Goal: Find specific page/section: Find specific page/section

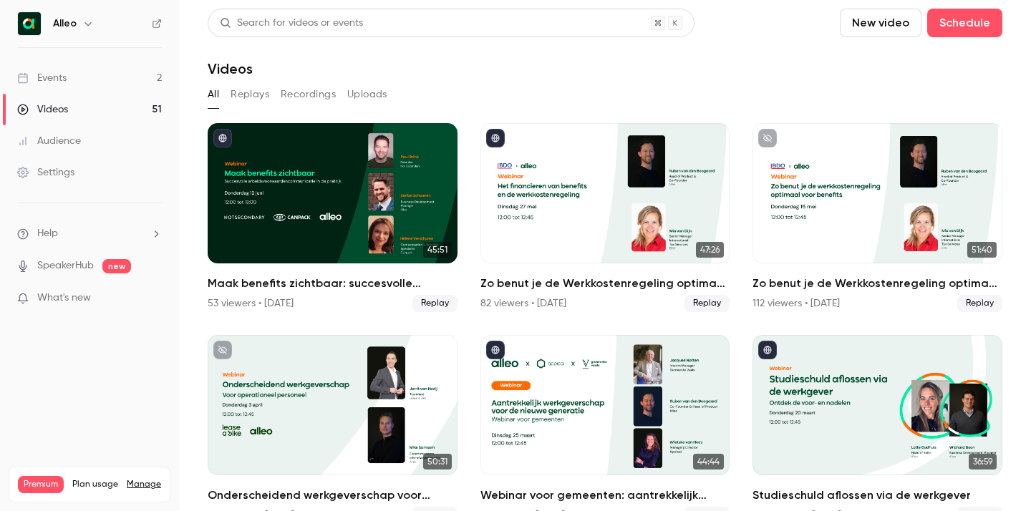
click at [83, 79] on link "Events 2" at bounding box center [89, 77] width 179 height 31
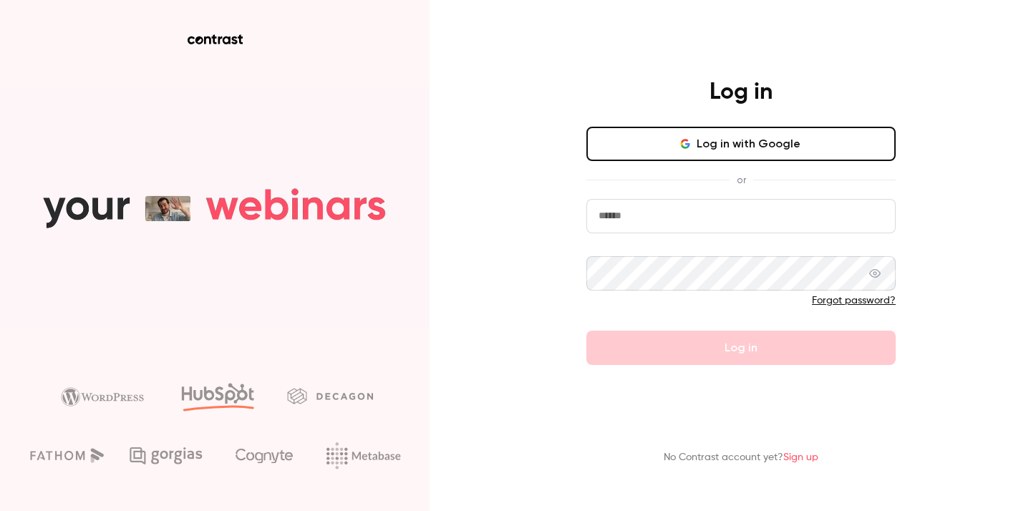
click at [674, 139] on button "Log in with Google" at bounding box center [740, 144] width 309 height 34
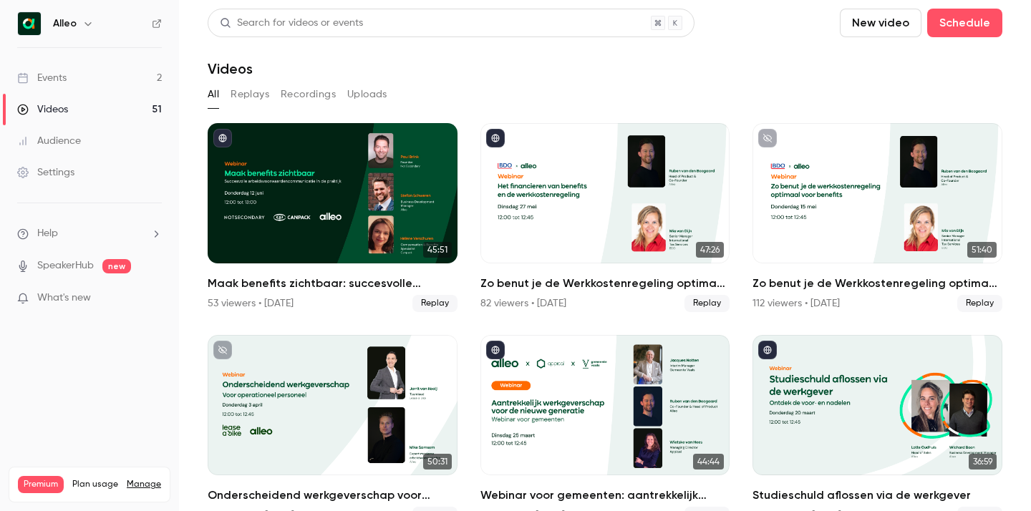
click at [102, 69] on link "Events 2" at bounding box center [89, 77] width 179 height 31
